Goal: Check status: Check status

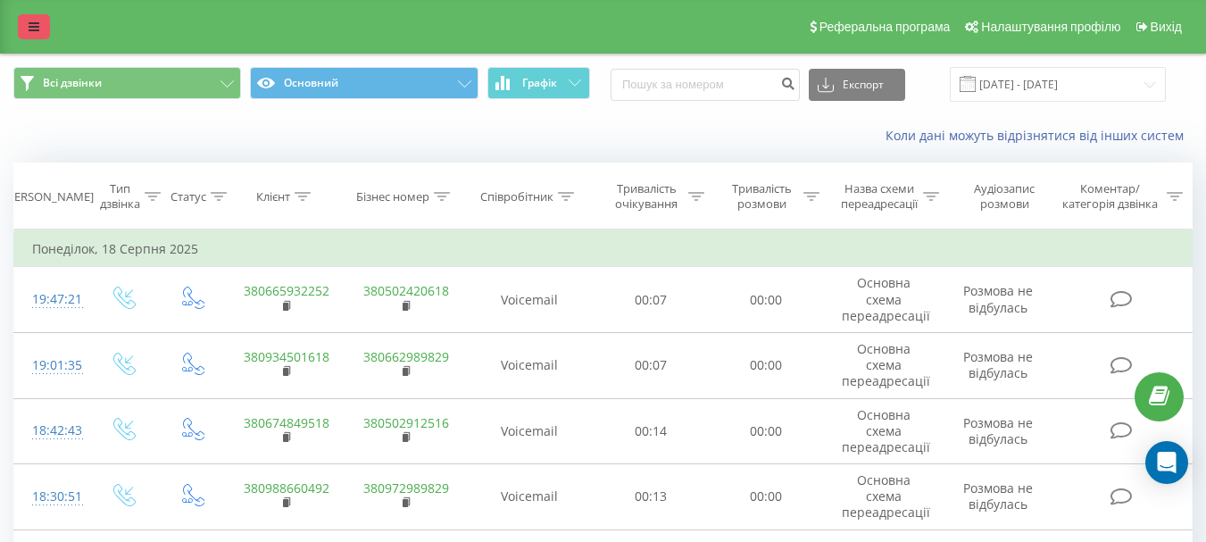
click at [34, 18] on link at bounding box center [34, 26] width 32 height 25
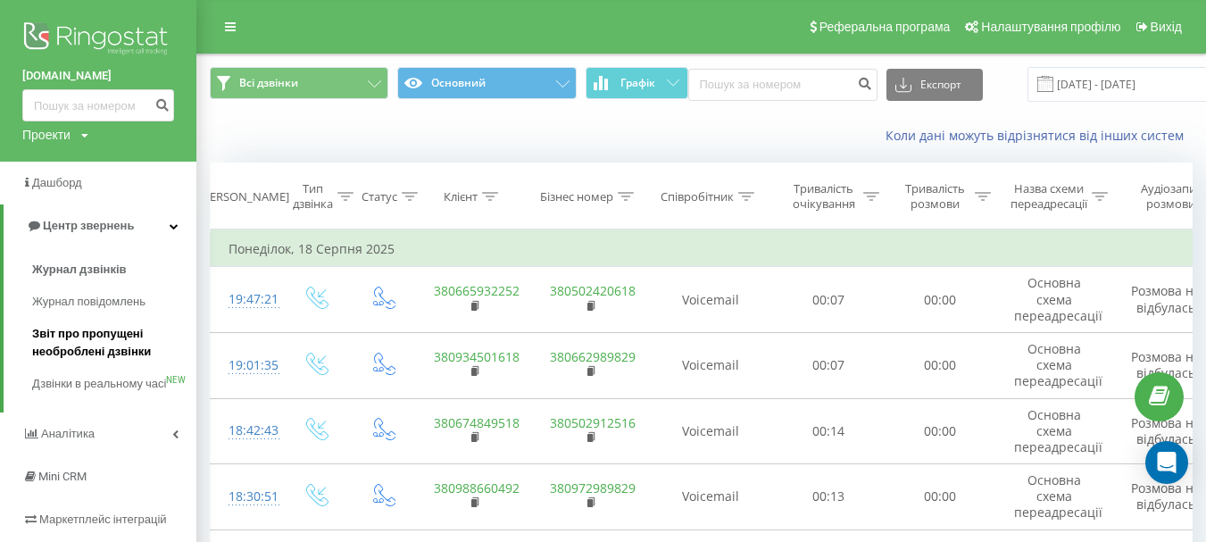
click at [87, 337] on span "Звіт про пропущені необроблені дзвінки" at bounding box center [109, 343] width 155 height 36
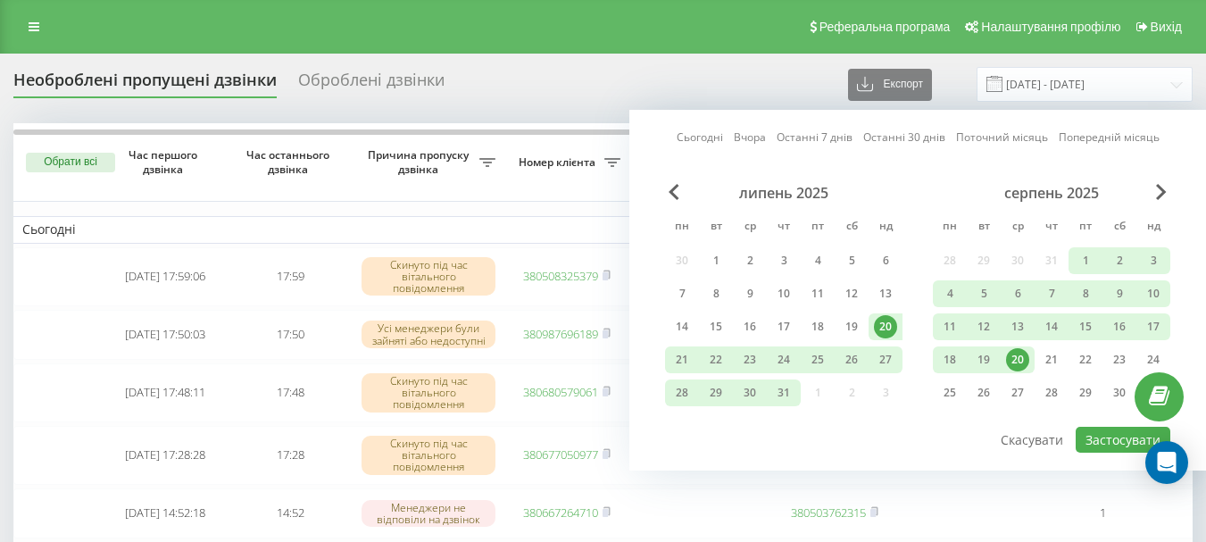
click at [688, 137] on link "Сьогодні" at bounding box center [700, 137] width 46 height 17
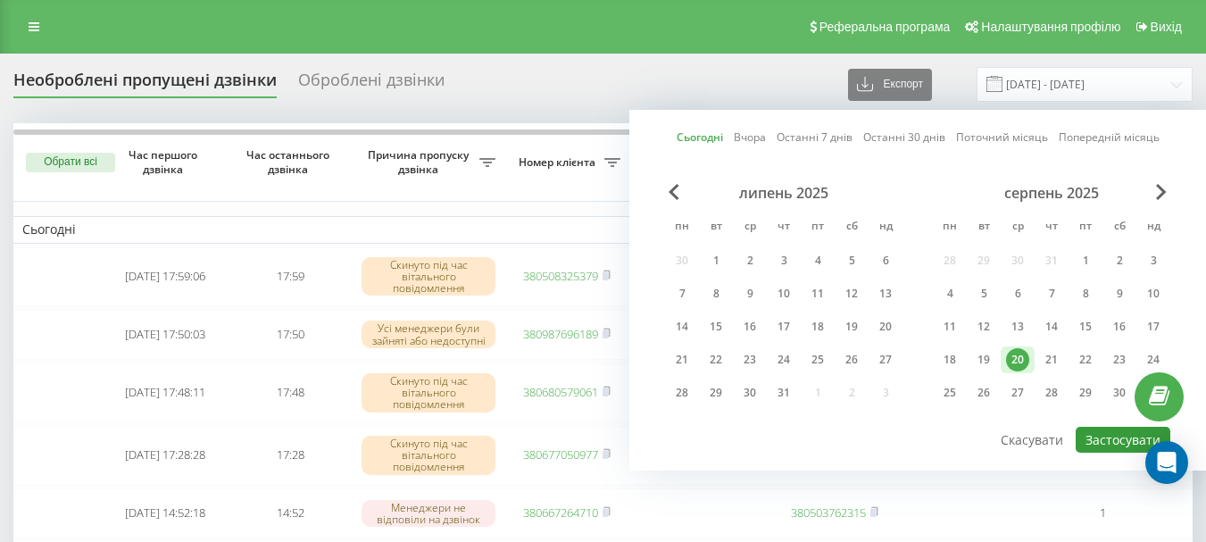
drag, startPoint x: 1100, startPoint y: 428, endPoint x: 1086, endPoint y: 437, distance: 16.6
click at [1100, 428] on button "Застосувати" at bounding box center [1122, 440] width 95 height 26
type input "20.08.2025 - 20.08.2025"
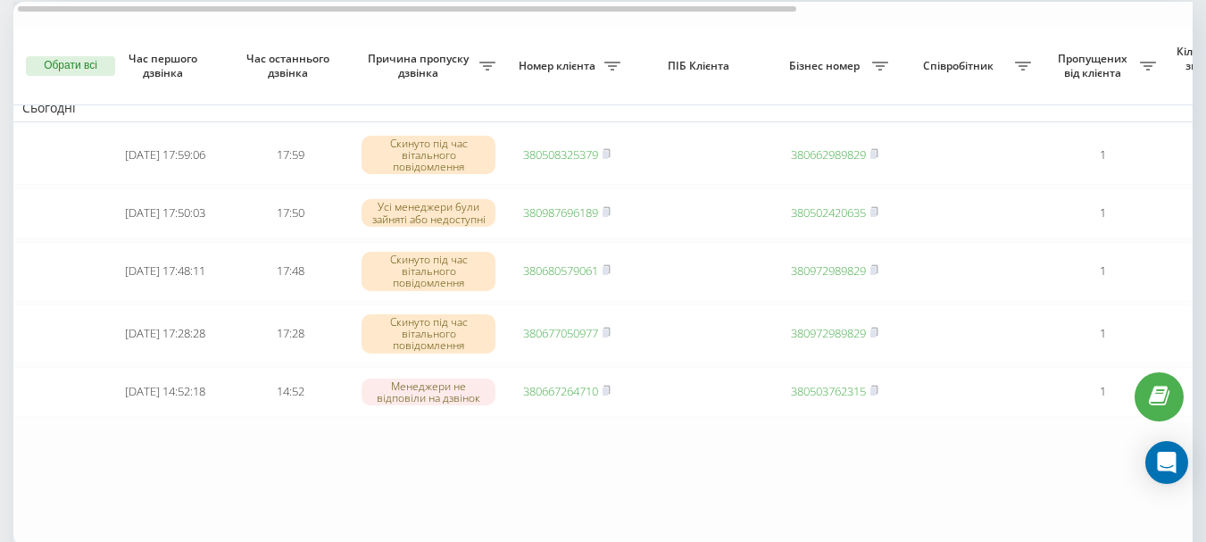
scroll to position [149, 0]
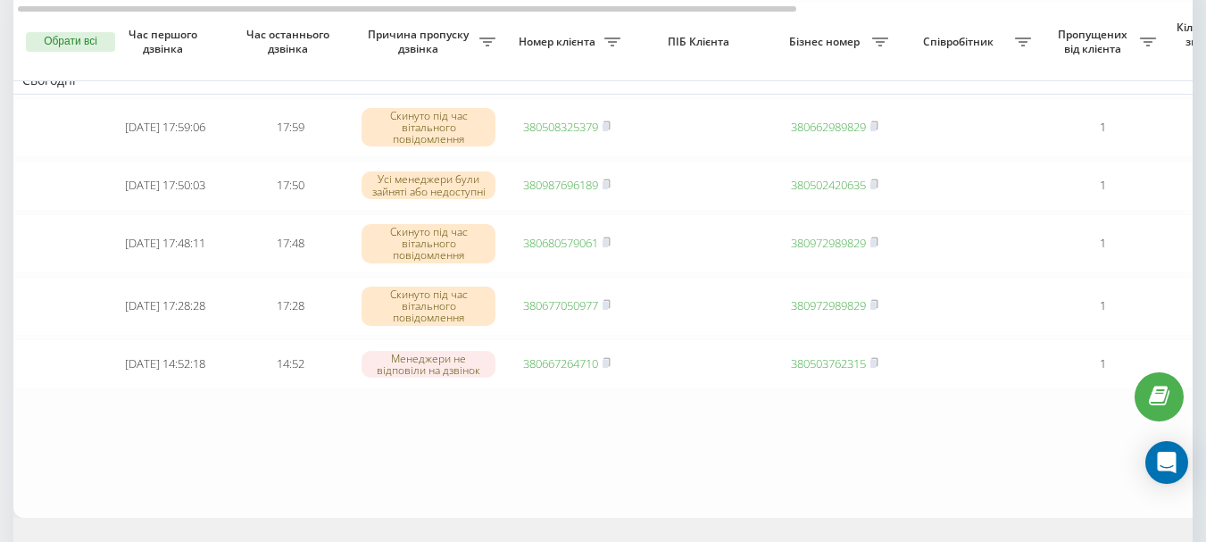
click at [646, 472] on table "Сьогодні 2025-08-20 17:59:06 17:59 Скинуто під час вітального повідомлення 3805…" at bounding box center [905, 245] width 1785 height 543
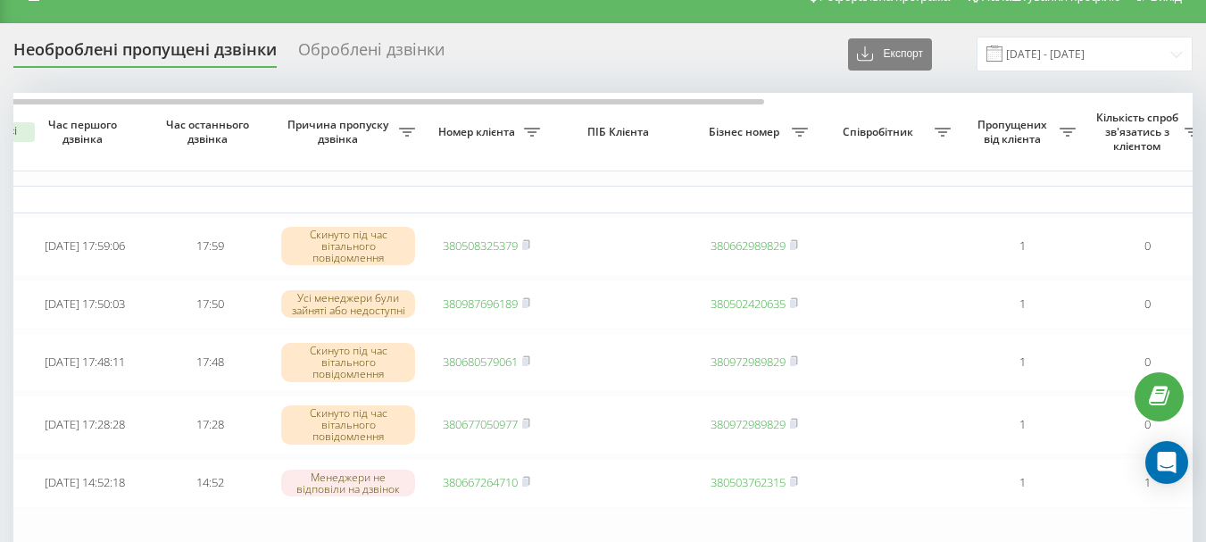
scroll to position [0, 0]
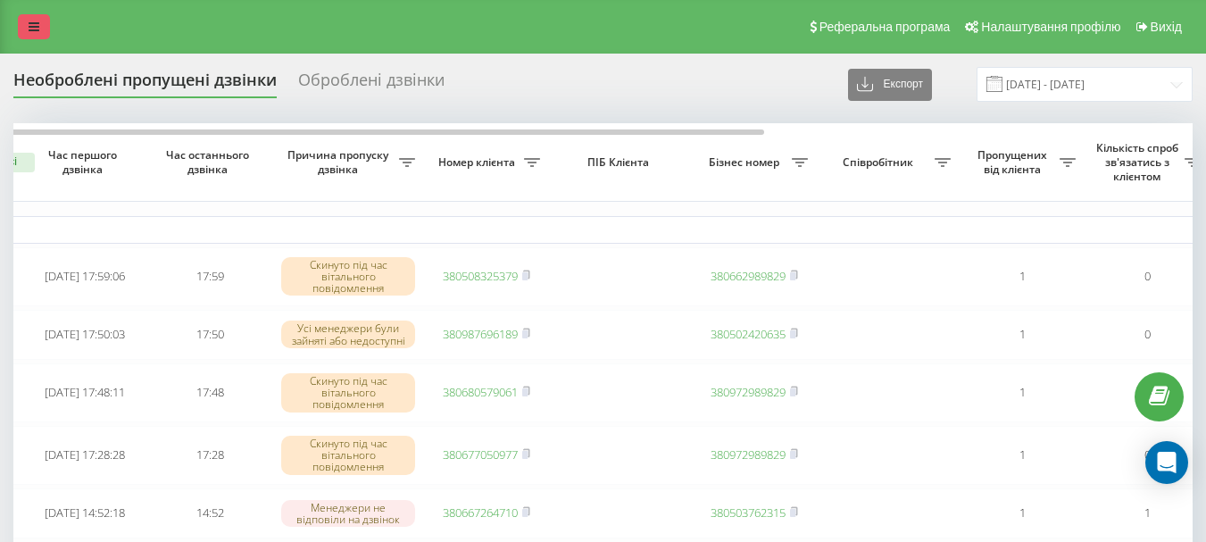
click at [24, 19] on link at bounding box center [34, 26] width 32 height 25
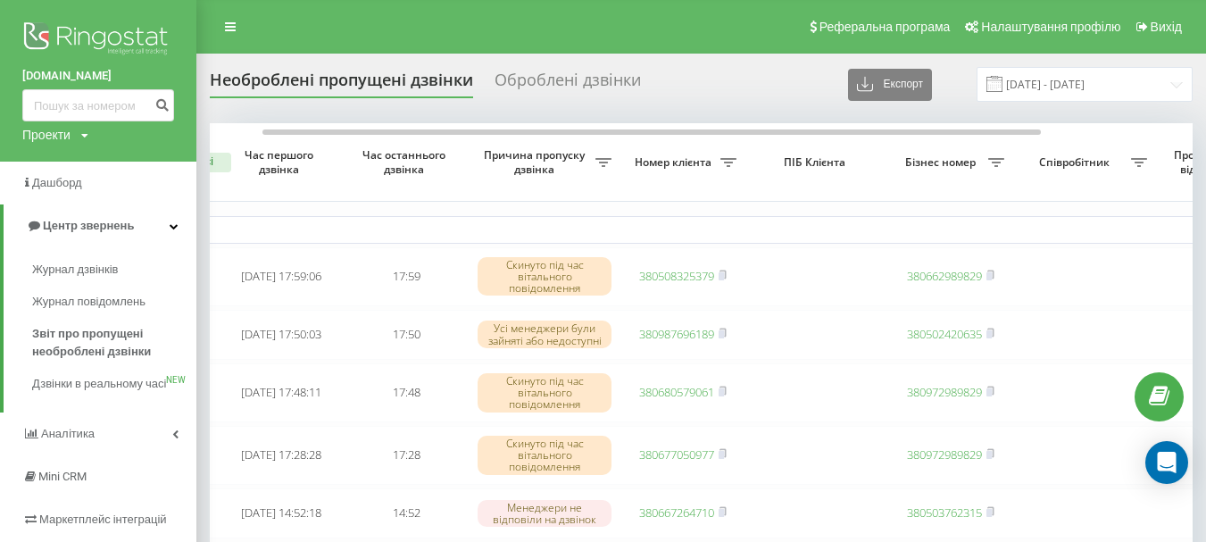
drag, startPoint x: 79, startPoint y: 274, endPoint x: 288, endPoint y: 142, distance: 247.1
click at [79, 273] on span "Журнал дзвінків" at bounding box center [75, 270] width 86 height 18
